Goal: Communication & Community: Answer question/provide support

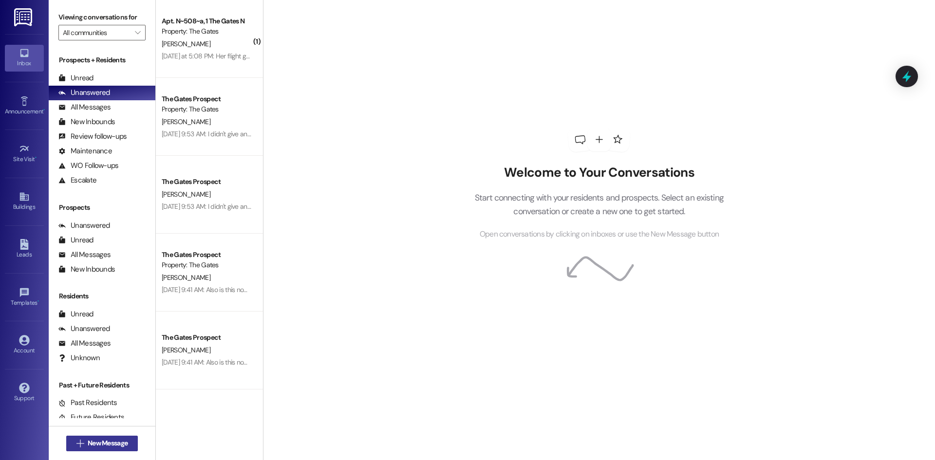
click at [86, 442] on span "New Message" at bounding box center [108, 443] width 44 height 10
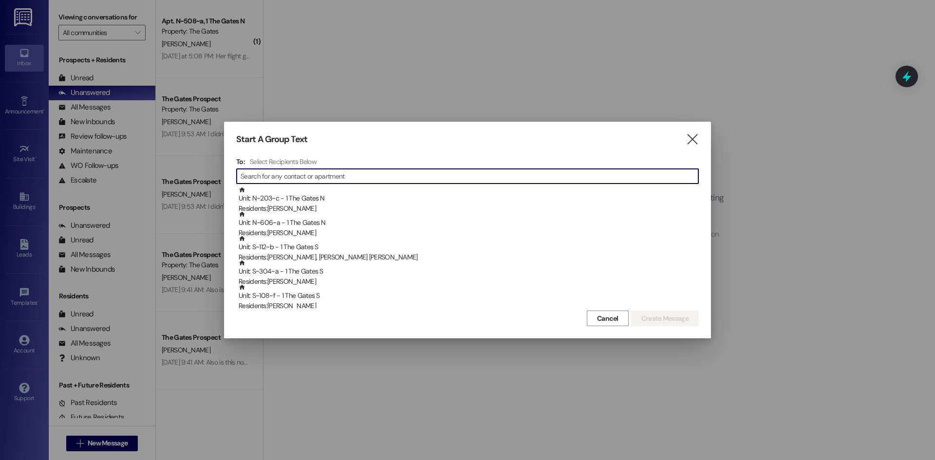
click at [321, 172] on input at bounding box center [470, 177] width 458 height 14
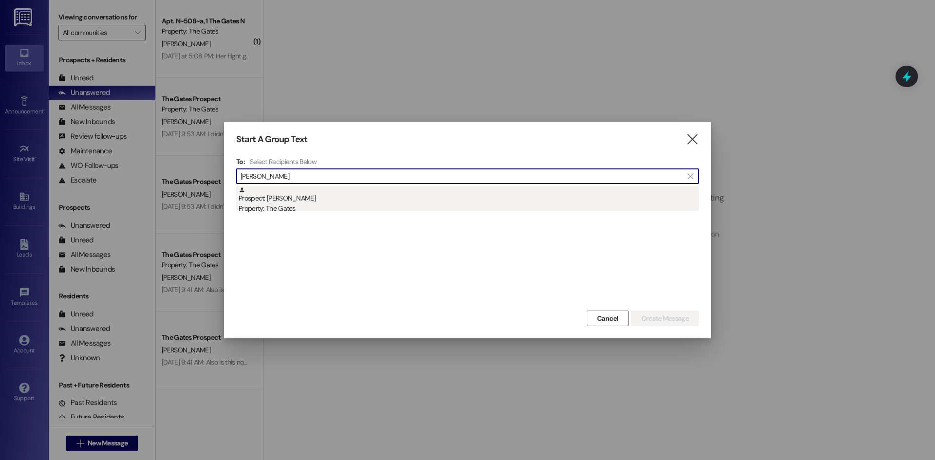
type input "[PERSON_NAME]"
click at [314, 202] on div "Prospect: [PERSON_NAME] Property: The Gates" at bounding box center [469, 201] width 460 height 28
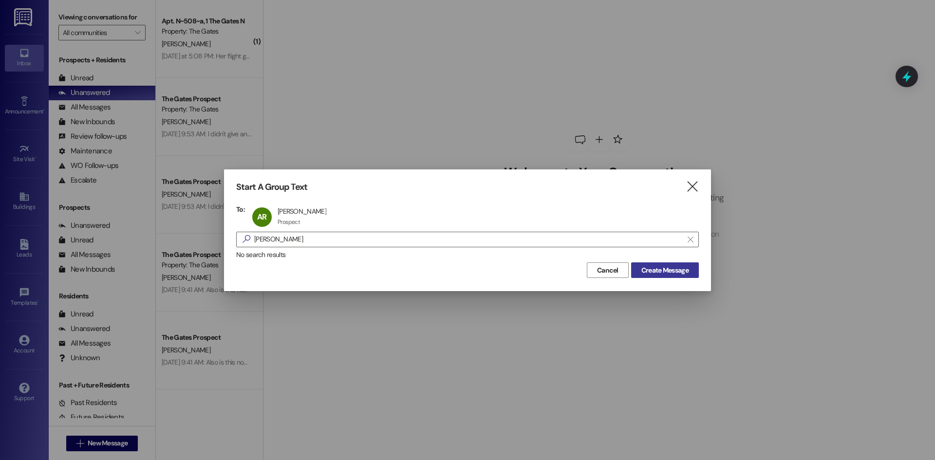
click at [692, 277] on button "Create Message" at bounding box center [665, 271] width 68 height 16
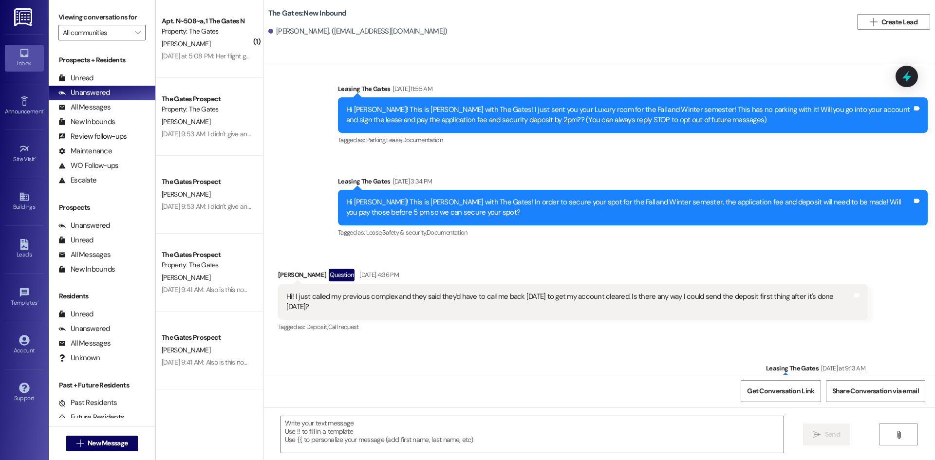
scroll to position [136, 0]
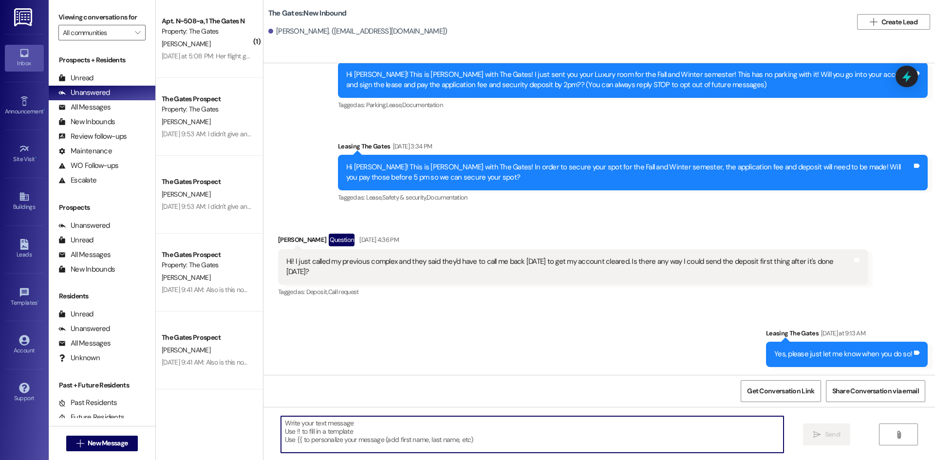
click at [406, 423] on textarea at bounding box center [532, 435] width 503 height 37
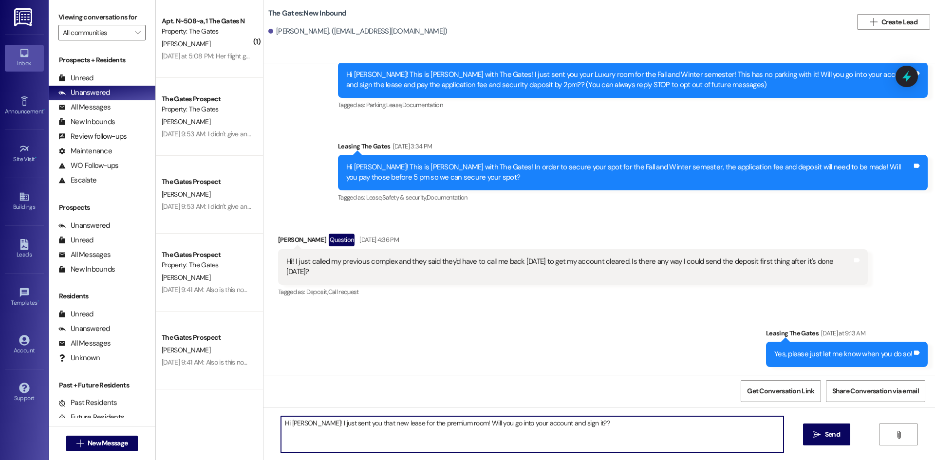
type textarea "Hi [PERSON_NAME]! I just sent you that new lease for the premium room! Will you…"
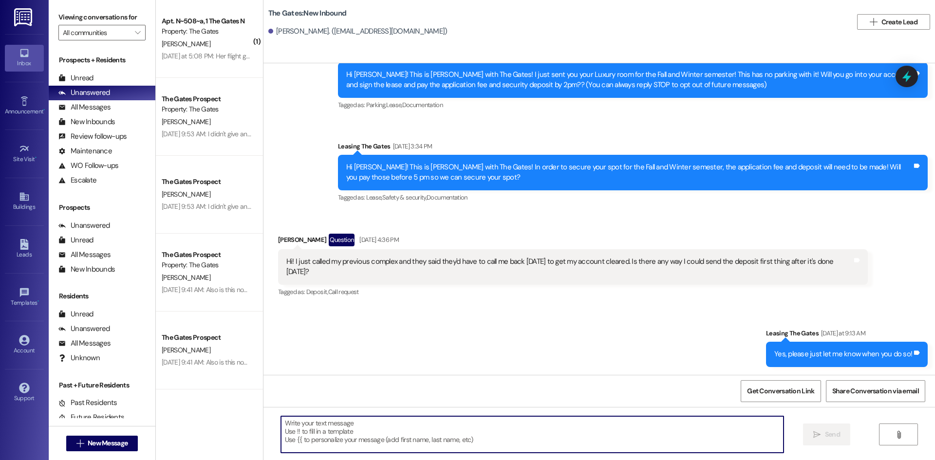
scroll to position [68, 0]
